Goal: Task Accomplishment & Management: Use online tool/utility

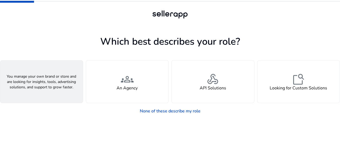
click at [62, 94] on div "person A Seller" at bounding box center [41, 81] width 83 height 42
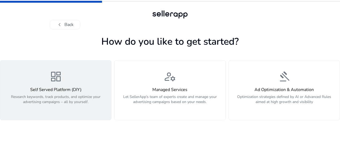
click at [60, 98] on p "Research keywords, track products, and optimize your advertising campaigns – al…" at bounding box center [55, 102] width 105 height 16
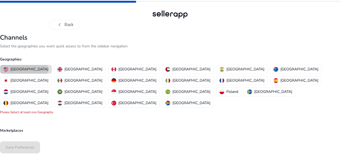
click at [24, 69] on p "[GEOGRAPHIC_DATA]" at bounding box center [29, 69] width 38 height 6
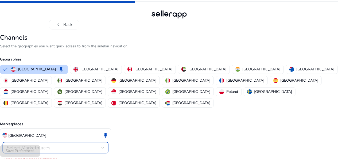
click at [59, 145] on div "Select Marketplaces" at bounding box center [54, 148] width 95 height 6
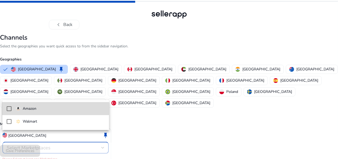
click at [42, 106] on span "Amazon" at bounding box center [60, 109] width 89 height 6
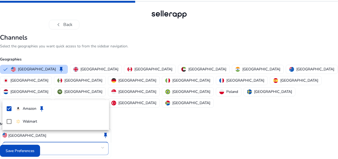
click at [31, 152] on div at bounding box center [169, 79] width 338 height 159
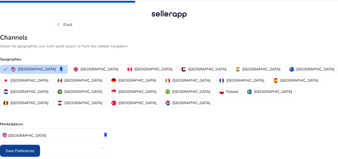
click at [16, 153] on span "Save Preferences" at bounding box center [20, 151] width 29 height 6
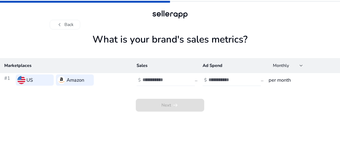
click at [157, 81] on input "number" at bounding box center [161, 80] width 36 height 6
type input "*****"
click at [223, 81] on input "number" at bounding box center [227, 80] width 36 height 6
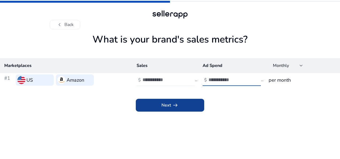
type input "*"
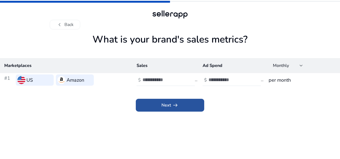
click at [199, 103] on span at bounding box center [170, 105] width 68 height 13
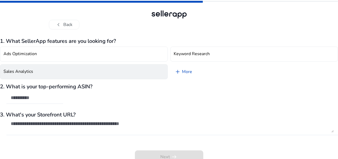
click at [59, 72] on button "Sales Analytics" at bounding box center [84, 71] width 168 height 15
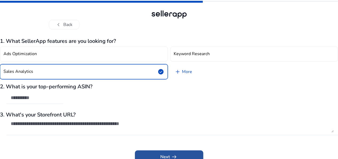
click at [150, 154] on span at bounding box center [169, 156] width 68 height 13
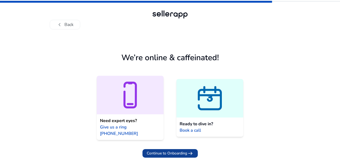
click at [183, 150] on span "Continue to Onboarding" at bounding box center [167, 153] width 40 height 6
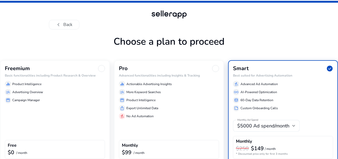
click at [183, 149] on div "$99 / month" at bounding box center [169, 152] width 94 height 7
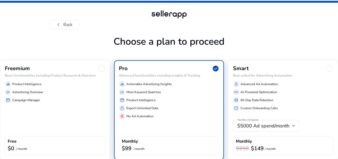
click at [71, 125] on div "Freemium Basic functionalities including Product Research & Overview equalizer …" at bounding box center [55, 109] width 110 height 99
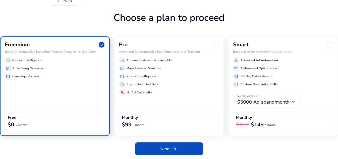
scroll to position [24, 0]
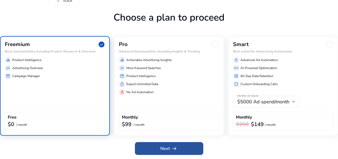
click at [189, 153] on span at bounding box center [169, 148] width 68 height 13
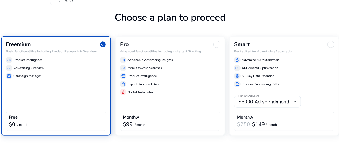
scroll to position [0, 0]
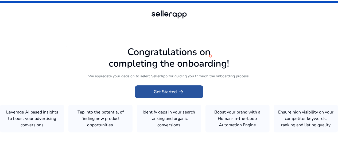
click at [161, 89] on span "Get Started arrow_right_alt" at bounding box center [169, 92] width 30 height 6
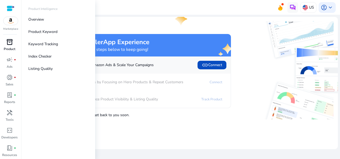
click at [12, 45] on span "inventory_2" at bounding box center [9, 42] width 6 height 6
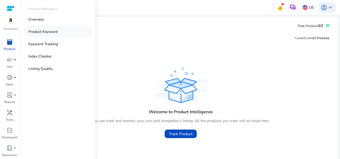
click at [38, 30] on p "Product Keyword" at bounding box center [42, 32] width 29 height 6
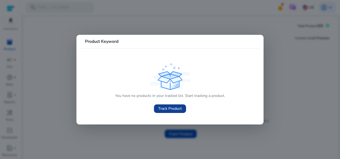
click at [170, 112] on span at bounding box center [170, 108] width 32 height 13
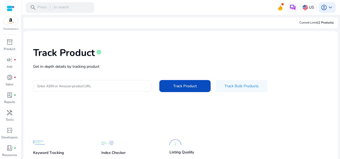
click at [106, 74] on div "Track Product info Get in-depth details by tracking product Enter ASIN or Amazo…" at bounding box center [181, 69] width 306 height 68
click at [109, 83] on input "Enter ASIN or Amazon product URL" at bounding box center [92, 86] width 110 height 6
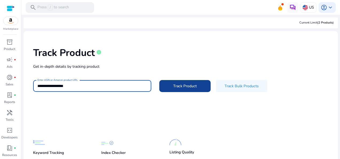
type input "**********"
click at [181, 89] on span at bounding box center [184, 86] width 51 height 13
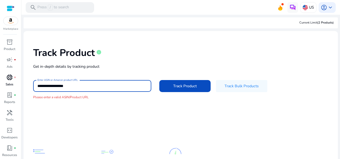
drag, startPoint x: 118, startPoint y: 89, endPoint x: 0, endPoint y: 82, distance: 118.1
click at [0, 82] on html "**********" at bounding box center [170, 79] width 340 height 159
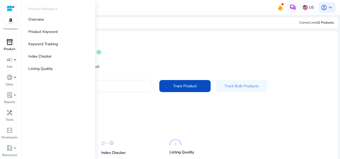
click at [9, 41] on span "inventory_2" at bounding box center [9, 42] width 6 height 6
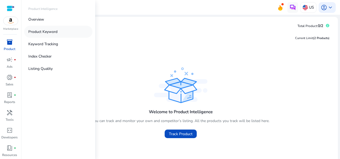
click at [57, 32] on p "Product Keyword" at bounding box center [42, 32] width 29 height 6
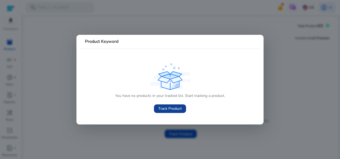
click at [172, 111] on span "Track Product" at bounding box center [170, 109] width 24 height 6
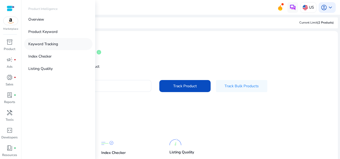
click at [36, 45] on p "Keyword Tracking" at bounding box center [43, 44] width 30 height 6
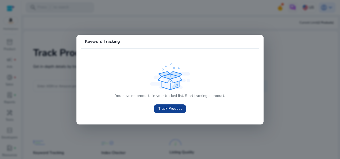
click at [169, 109] on span "Track Product" at bounding box center [170, 109] width 24 height 6
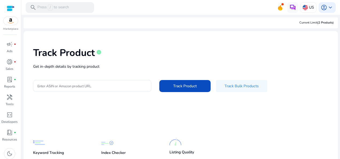
scroll to position [17, 0]
click at [40, 5] on p "Press / to search" at bounding box center [53, 8] width 32 height 6
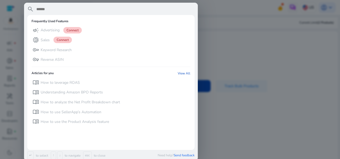
click at [231, 24] on div at bounding box center [170, 79] width 340 height 159
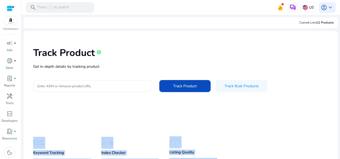
drag, startPoint x: 338, startPoint y: 83, endPoint x: 336, endPoint y: 122, distance: 38.5
click at [336, 122] on mat-sidenav-content "search Press / to search US account_circle keyboard_arrow_down We are getting t…" at bounding box center [180, 79] width 319 height 159
drag, startPoint x: 336, startPoint y: 122, endPoint x: 268, endPoint y: 133, distance: 69.1
click at [268, 133] on div "Keyword Tracking Start tracking keywords and check product ranking and position…" at bounding box center [176, 152] width 287 height 46
click at [311, 118] on app-static-section-before-action "Keyword Tracking Start tracking keywords and check product ranking and position…" at bounding box center [176, 145] width 287 height 59
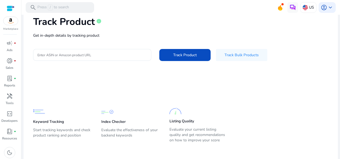
scroll to position [34, 0]
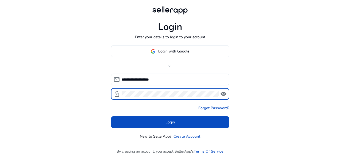
click button "Login" at bounding box center [170, 122] width 118 height 12
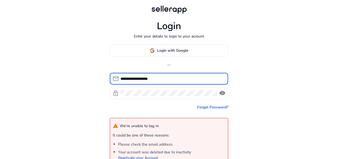
drag, startPoint x: 142, startPoint y: 78, endPoint x: 91, endPoint y: 73, distance: 51.0
click at [91, 73] on div "**********" at bounding box center [169, 108] width 338 height 217
type input "**********"
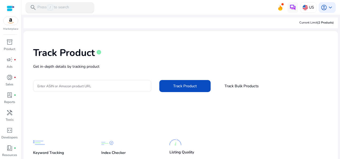
click at [60, 6] on p "Press / to search" at bounding box center [53, 8] width 32 height 6
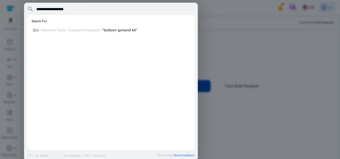
type input "**********"
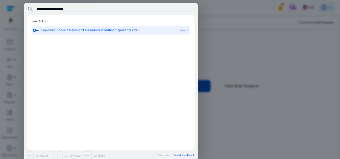
click at [114, 31] on b "“balloon garland kits“" at bounding box center [120, 30] width 37 height 5
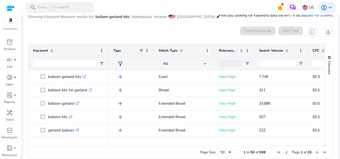
drag, startPoint x: 323, startPoint y: 75, endPoint x: 322, endPoint y: 109, distance: 34.3
click at [322, 109] on div "Keyword Match Type Relevance Score CPC" at bounding box center [180, 95] width 305 height 102
click at [117, 147] on div "Page Size: 50 1 to 50 of 998 Page 1 of 20" at bounding box center [180, 152] width 305 height 13
click at [18, 100] on link "lab_profile fiber_manual_record Reports" at bounding box center [9, 100] width 19 height 18
